Goal: Navigation & Orientation: Find specific page/section

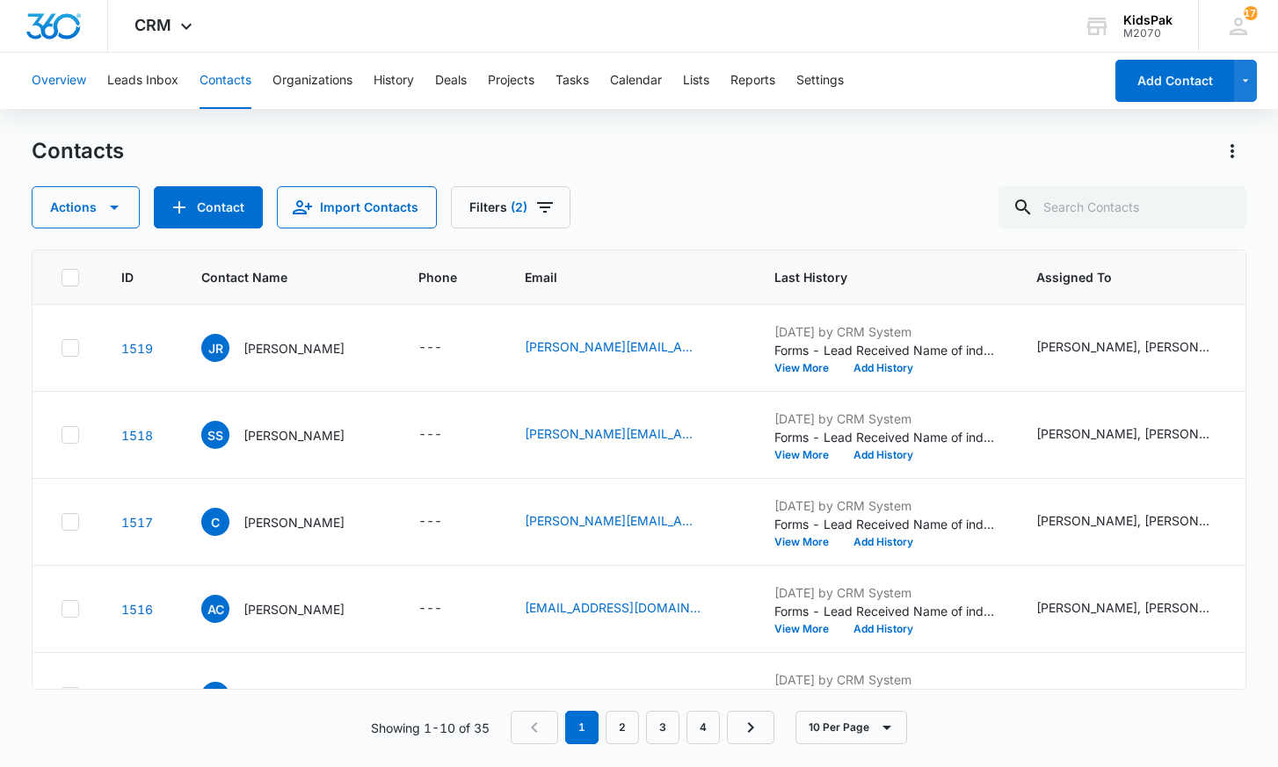
click at [60, 75] on button "Overview" at bounding box center [59, 81] width 54 height 56
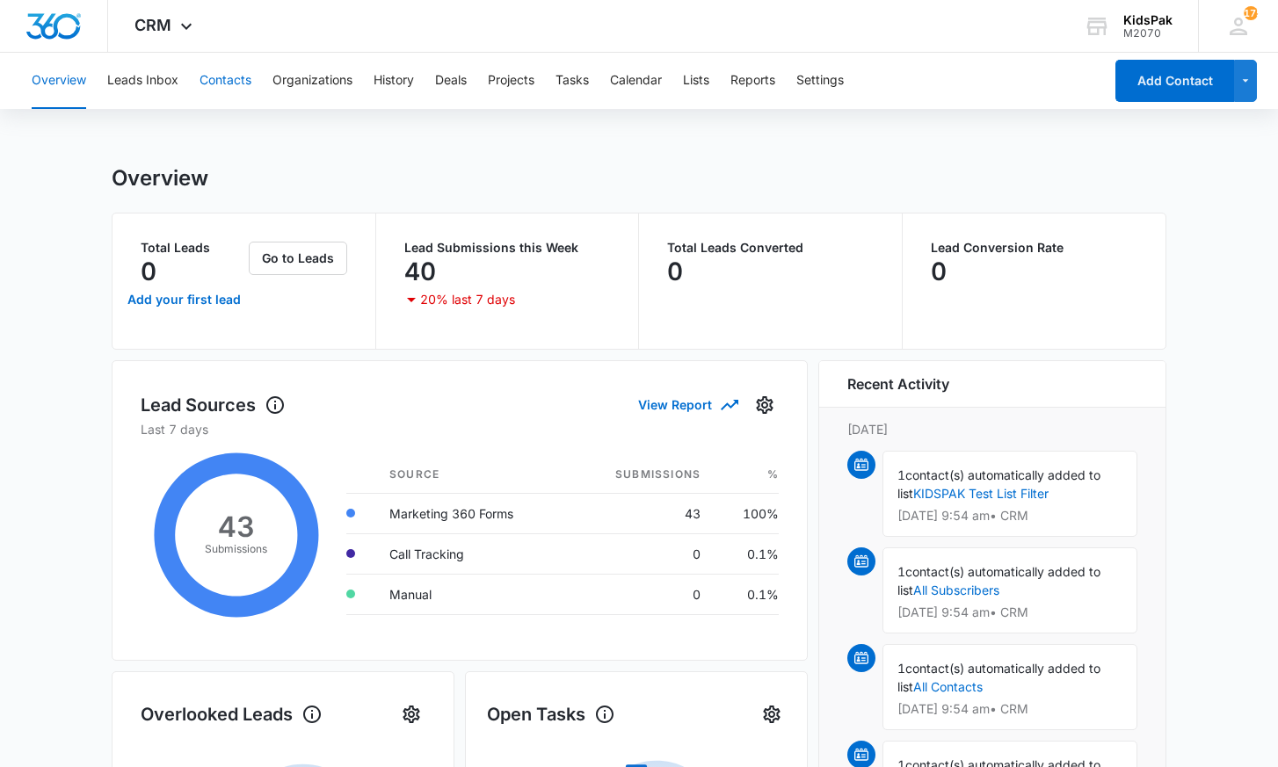
click at [225, 80] on button "Contacts" at bounding box center [226, 81] width 52 height 56
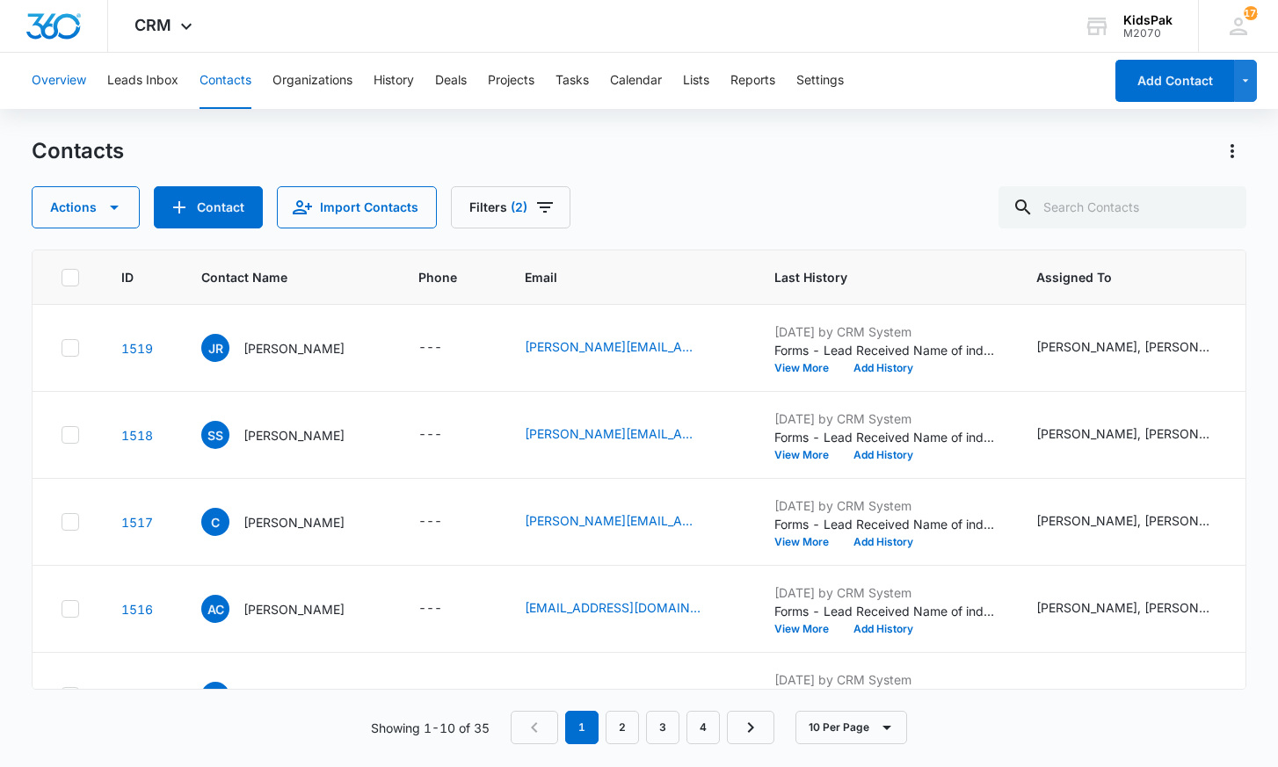
click at [79, 80] on button "Overview" at bounding box center [59, 81] width 54 height 56
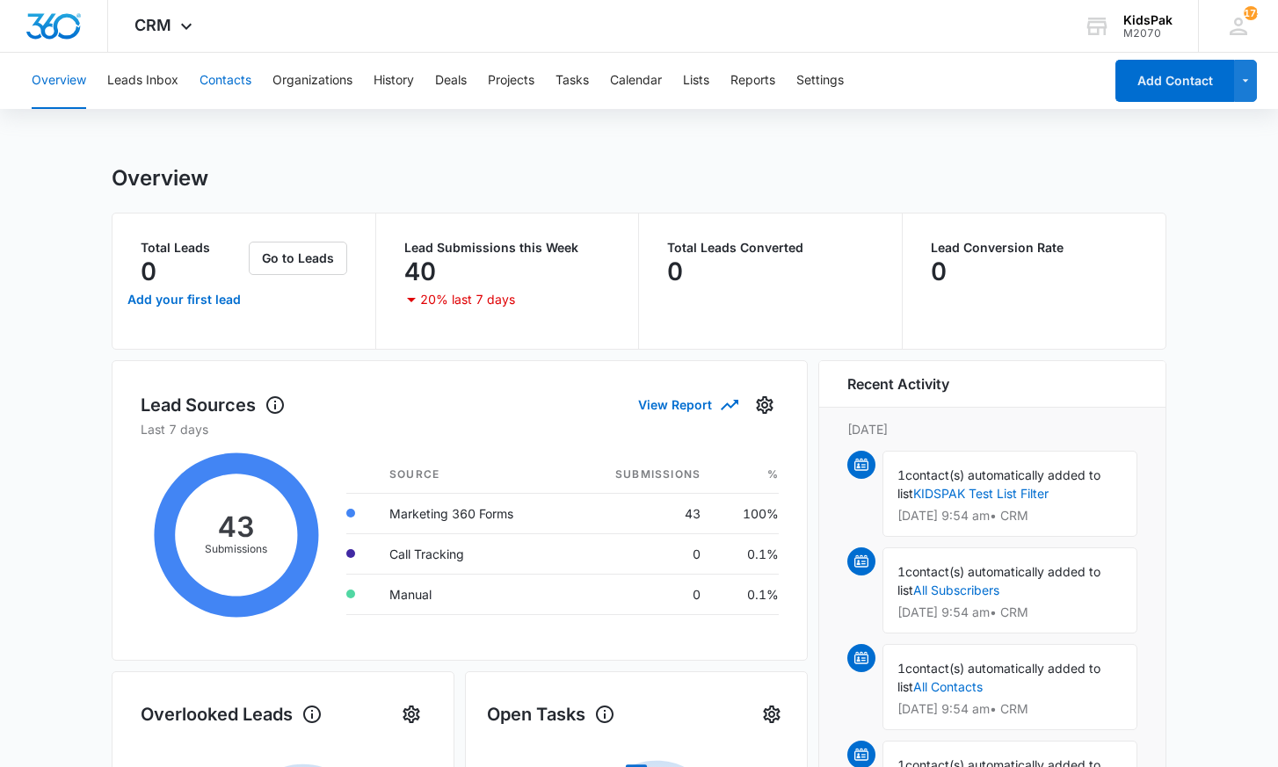
click at [226, 76] on button "Contacts" at bounding box center [226, 81] width 52 height 56
